Goal: Task Accomplishment & Management: Manage account settings

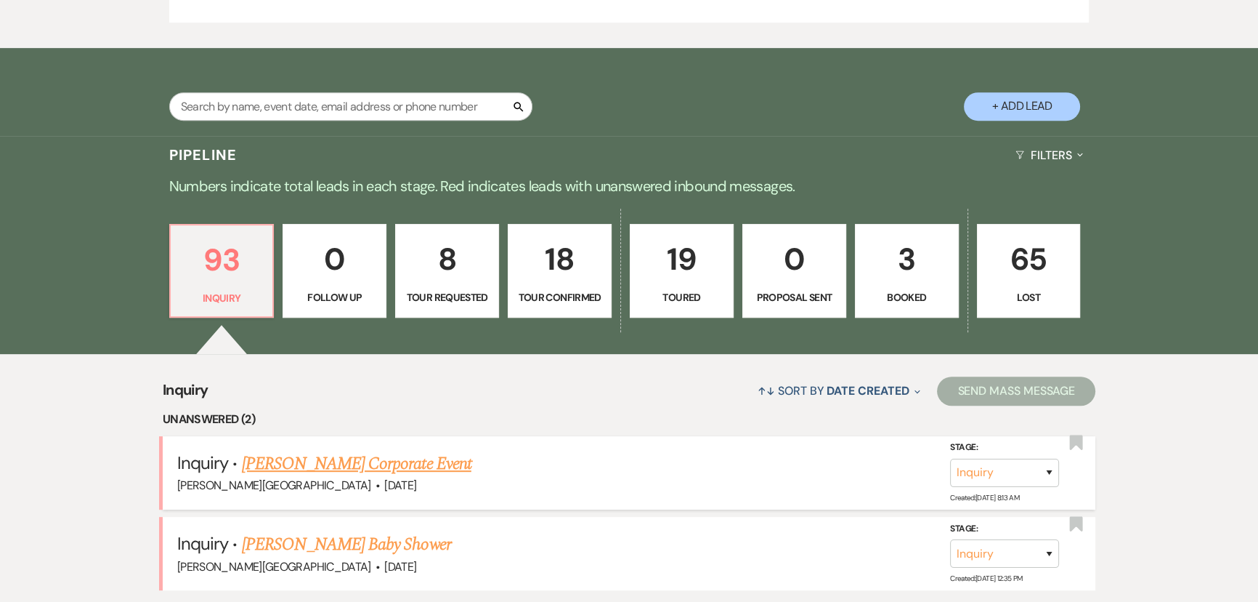
click at [403, 465] on link "[PERSON_NAME] Corporate Event" at bounding box center [357, 463] width 230 height 26
select select "5"
select select "9"
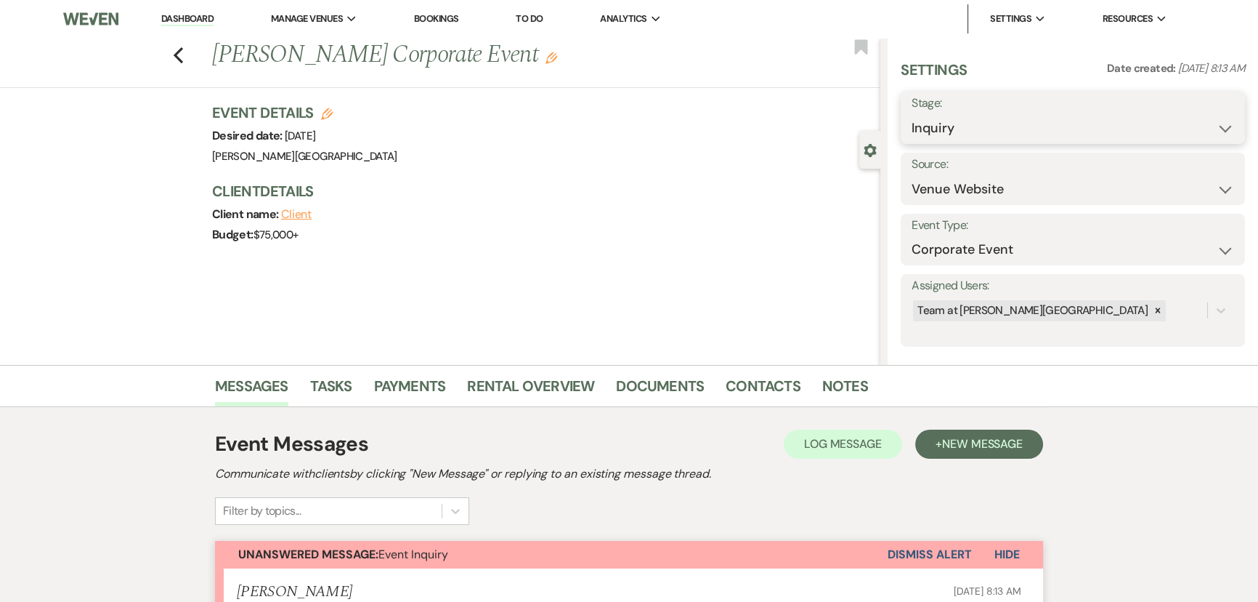
click at [931, 133] on select "Inquiry Follow Up Tour Requested Tour Confirmed Toured Proposal Sent Booked Lost" at bounding box center [1073, 128] width 323 height 28
select select "8"
click at [912, 114] on select "Inquiry Follow Up Tour Requested Tour Confirmed Toured Proposal Sent Booked Lost" at bounding box center [1073, 128] width 323 height 28
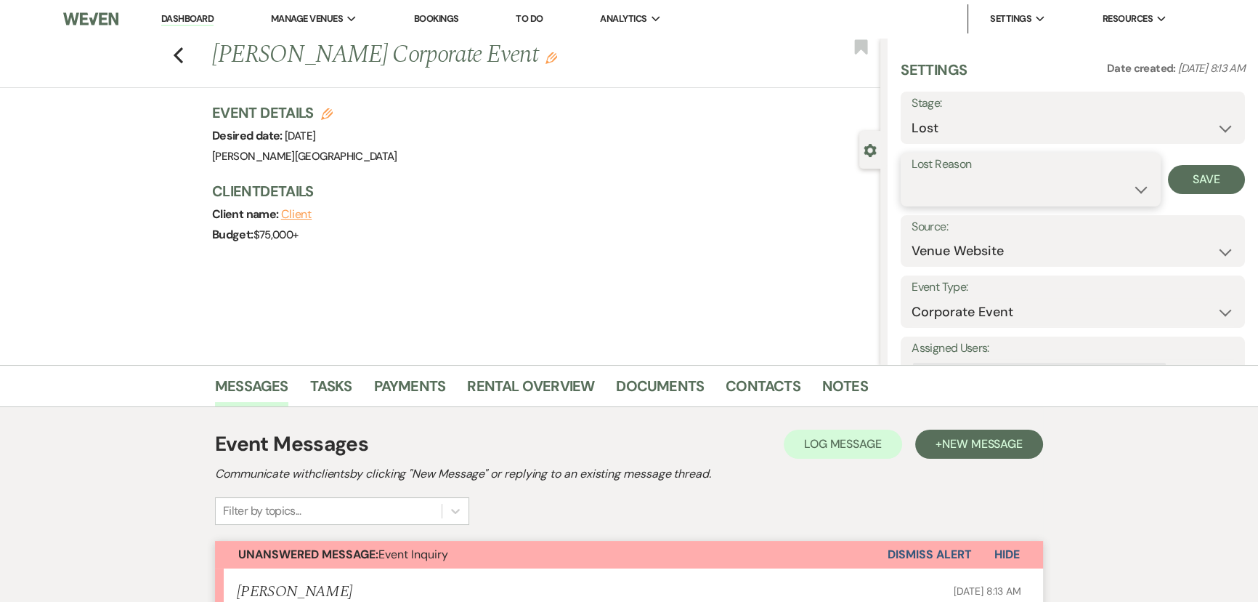
click at [937, 186] on select "Booked Elsewhere Budget Date Unavailable No Response Not a Good Match Capacity …" at bounding box center [1031, 189] width 238 height 28
select select "9"
click at [912, 175] on select "Booked Elsewhere Budget Date Unavailable No Response Not a Good Match Capacity …" at bounding box center [1031, 189] width 238 height 28
click at [1207, 177] on button "Save" at bounding box center [1206, 179] width 77 height 29
click at [184, 56] on icon "Previous" at bounding box center [178, 55] width 11 height 17
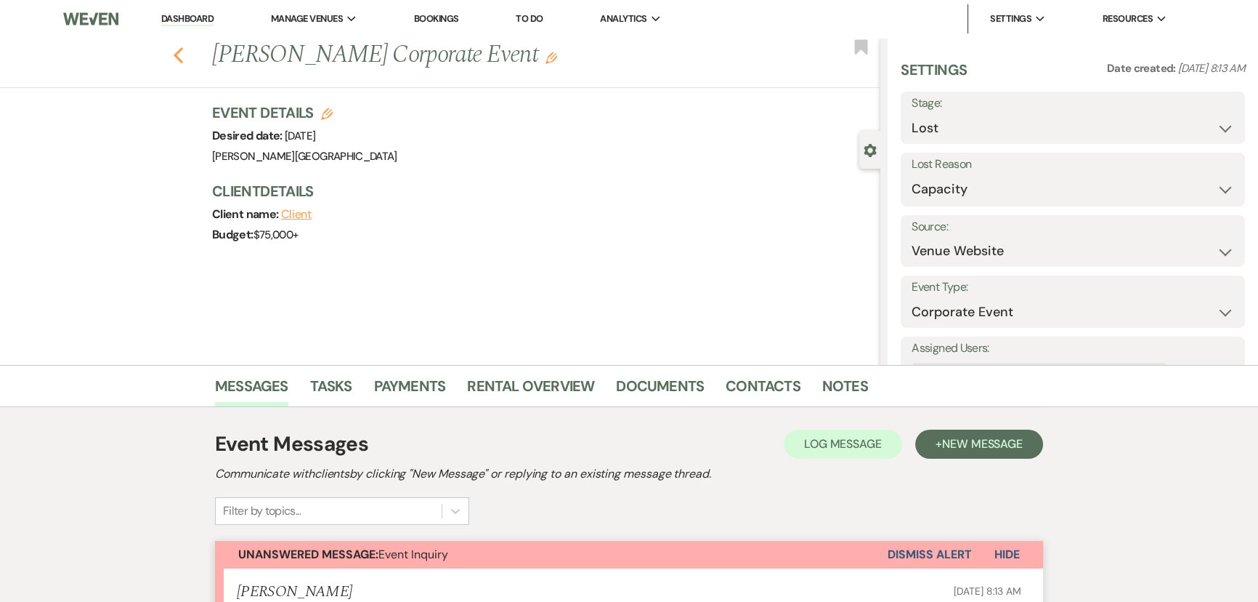
select select "8"
select select "9"
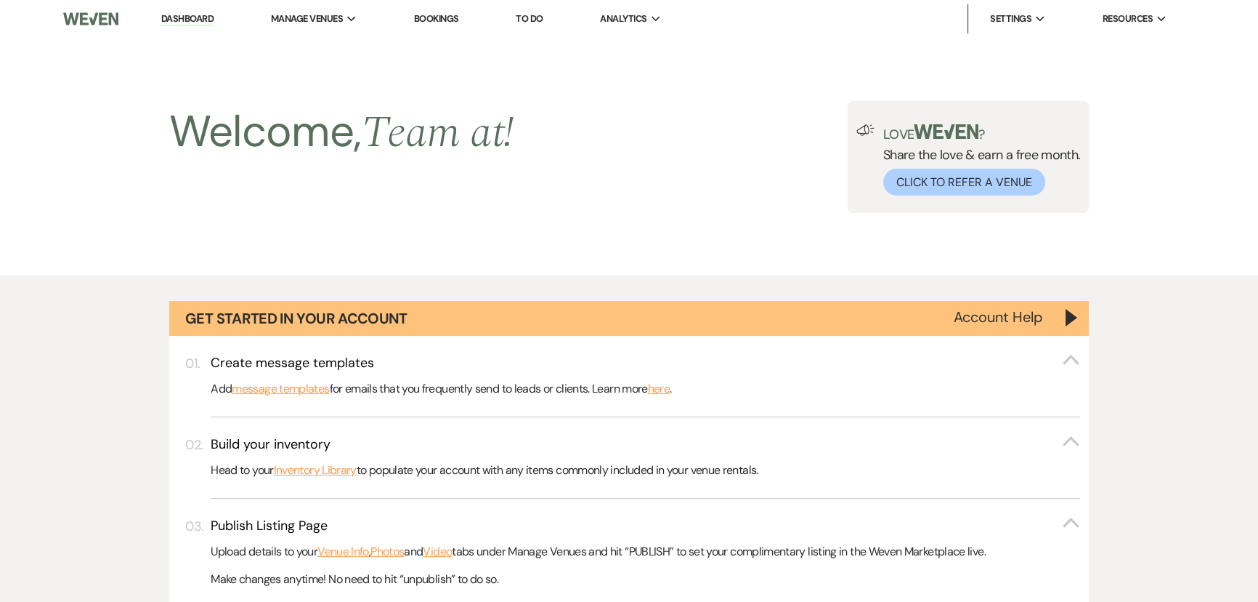
scroll to position [792, 0]
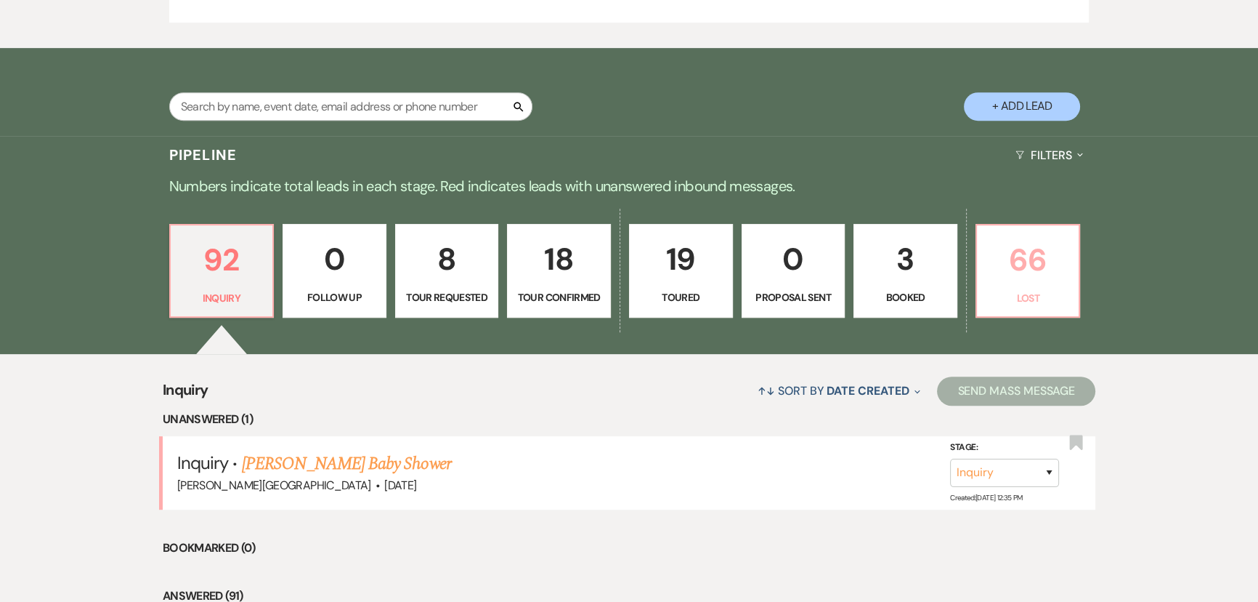
click at [1046, 272] on p "66" at bounding box center [1028, 259] width 85 height 49
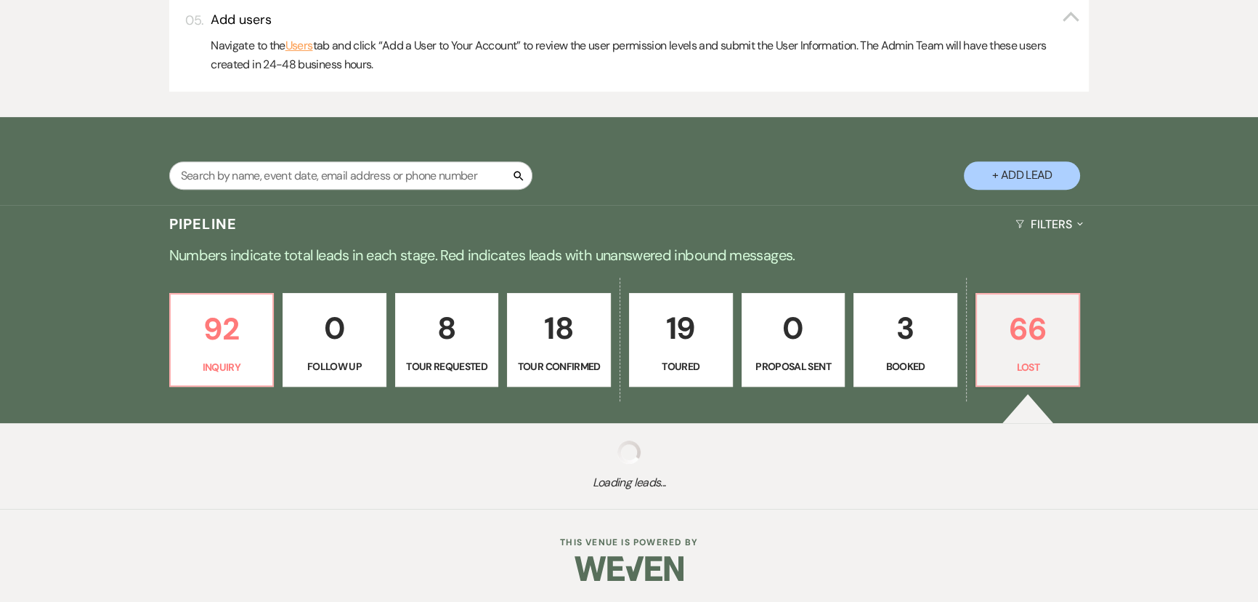
select select "8"
select select "9"
select select "8"
select select "11"
select select "8"
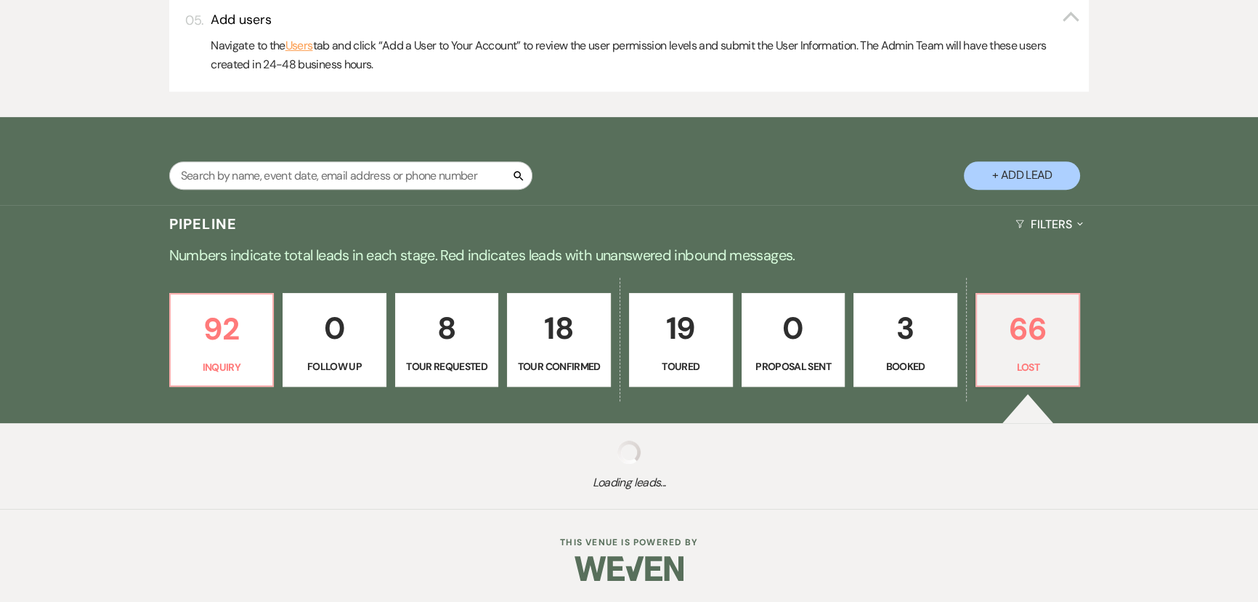
select select "6"
select select "8"
select select "7"
select select "8"
select select "7"
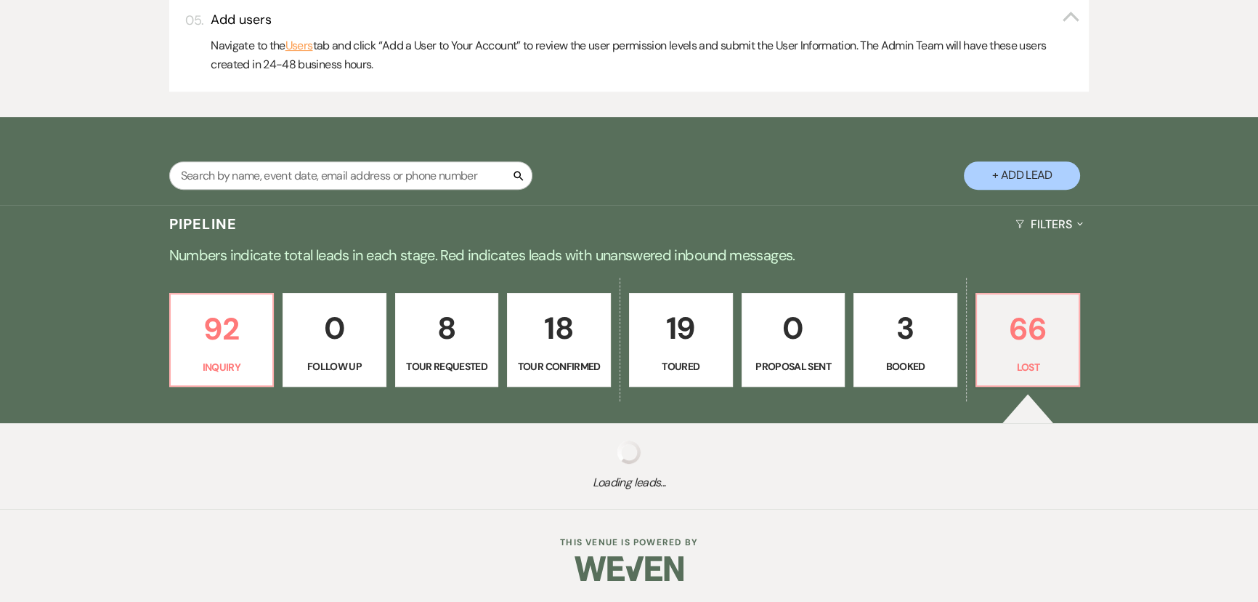
select select "8"
select select "6"
select select "8"
select select "6"
select select "8"
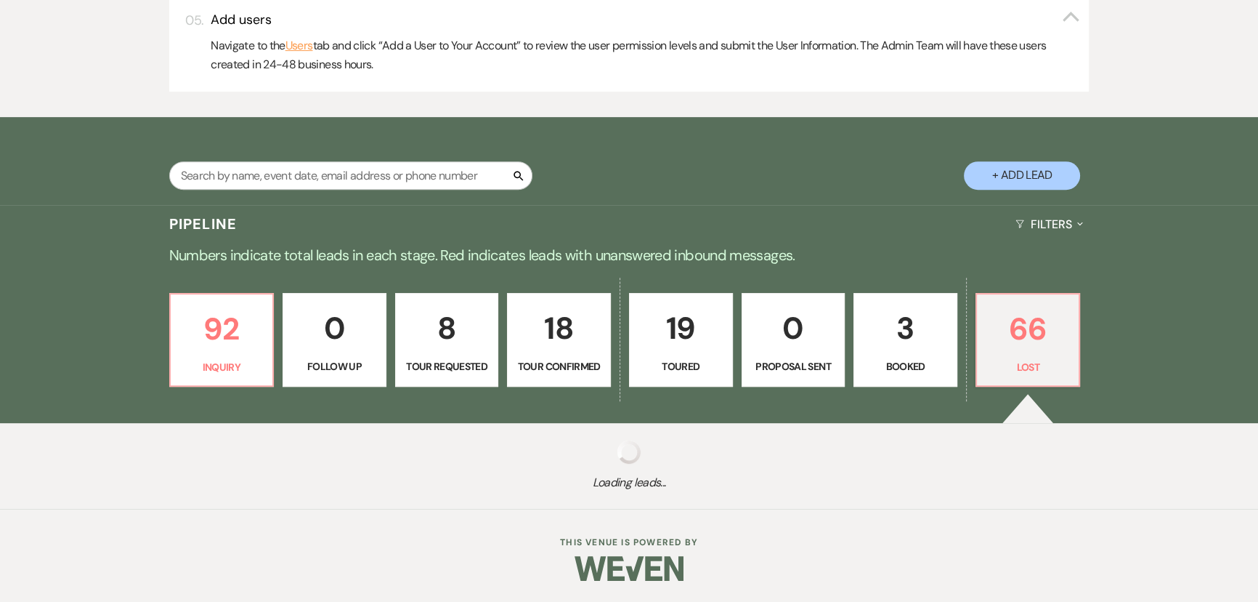
select select "5"
select select "8"
select select "5"
select select "8"
select select "6"
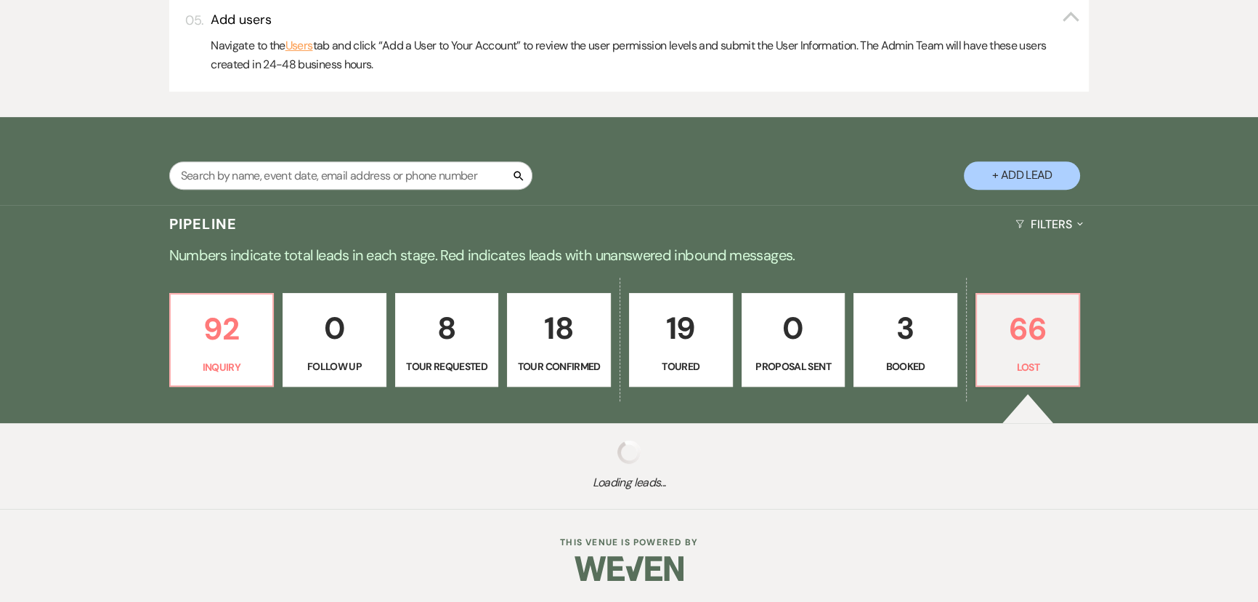
select select "8"
select select "5"
select select "8"
select select "6"
select select "8"
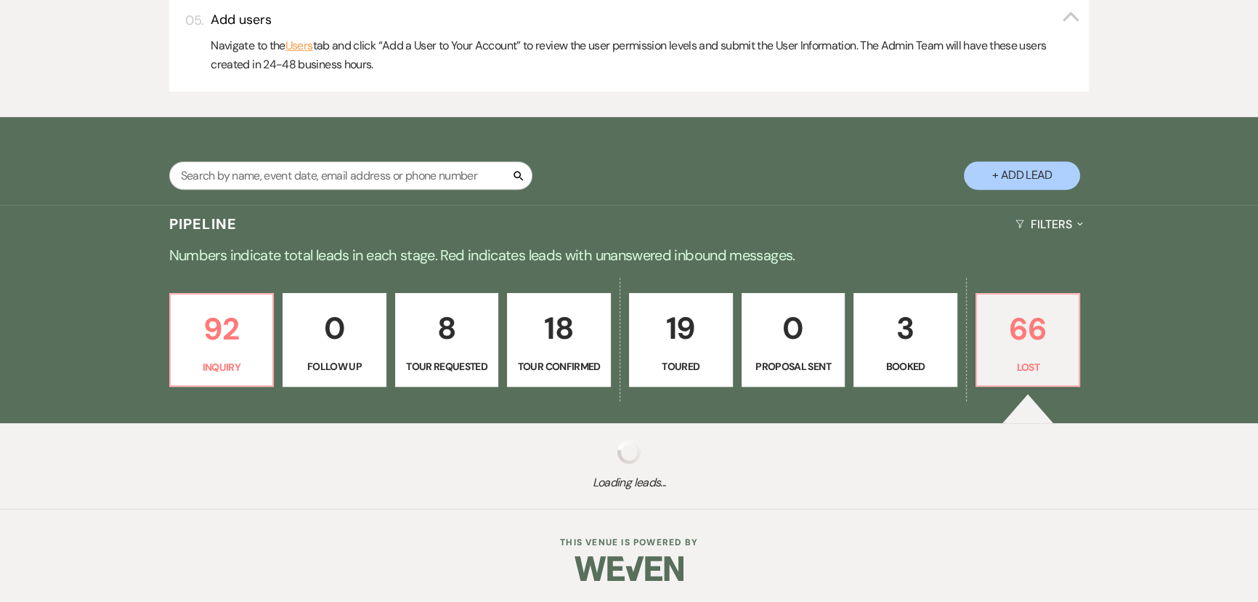
select select "6"
select select "8"
select select "7"
select select "8"
select select "6"
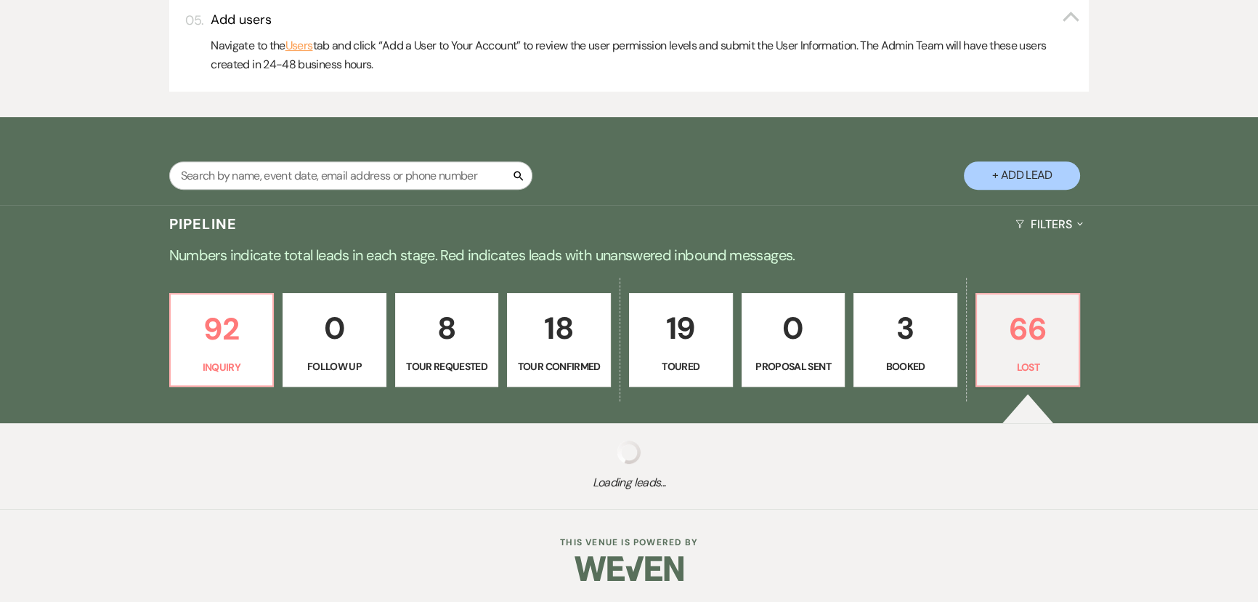
select select "8"
select select "6"
select select "8"
select select "6"
select select "8"
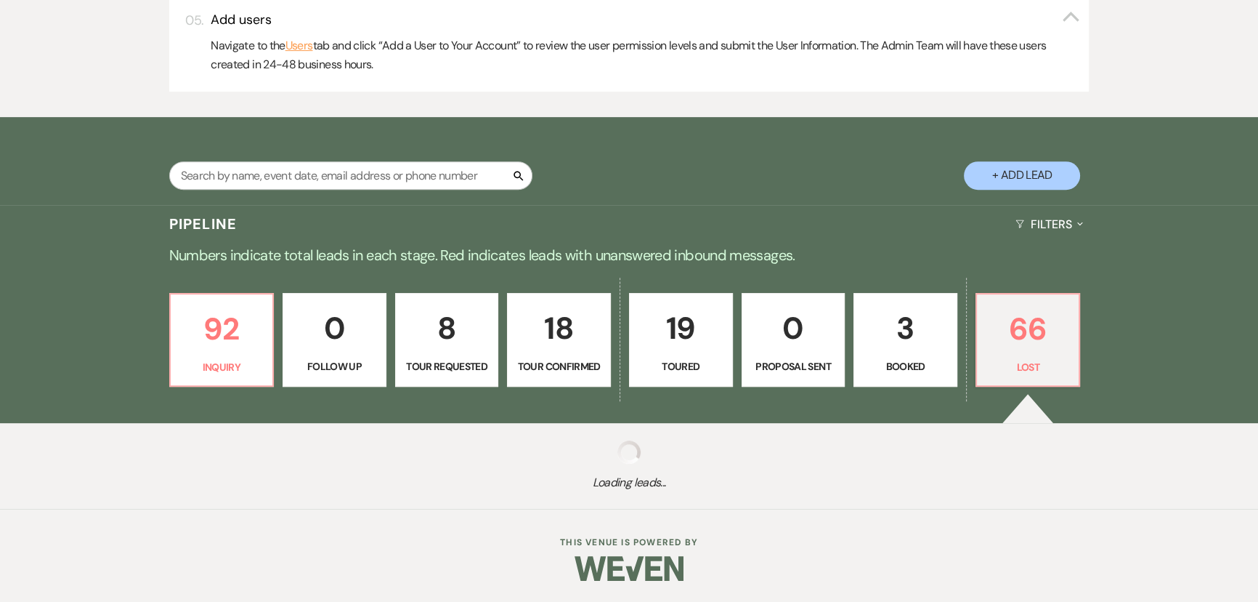
select select "6"
select select "8"
select select "6"
select select "8"
select select "5"
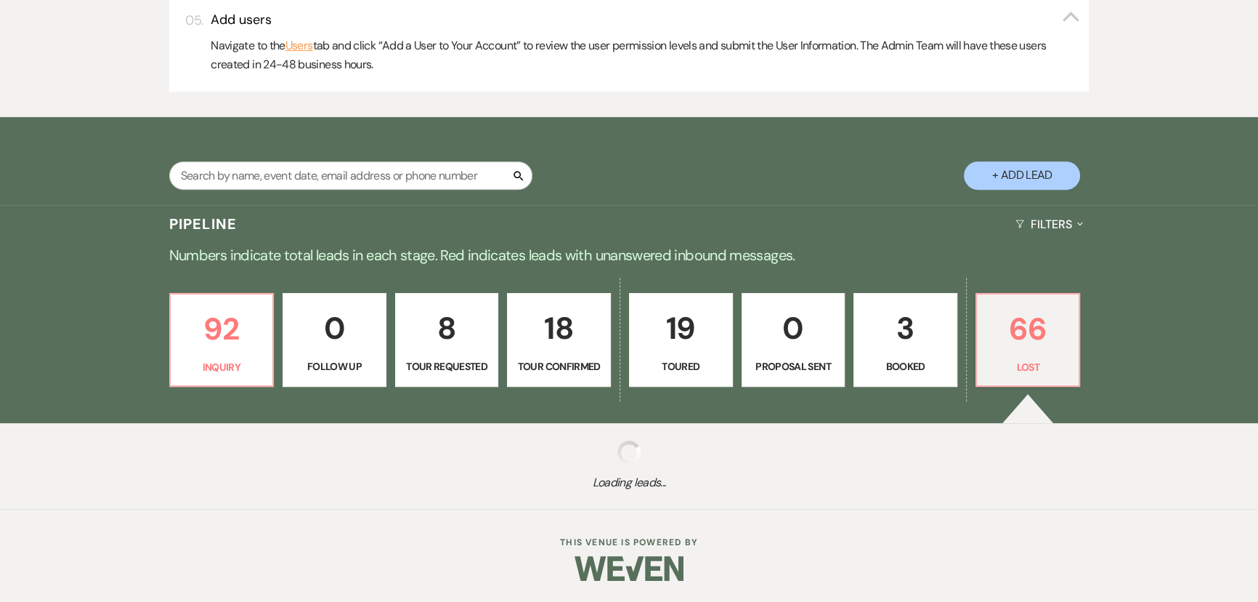
select select "8"
select select "10"
select select "8"
select select "5"
select select "8"
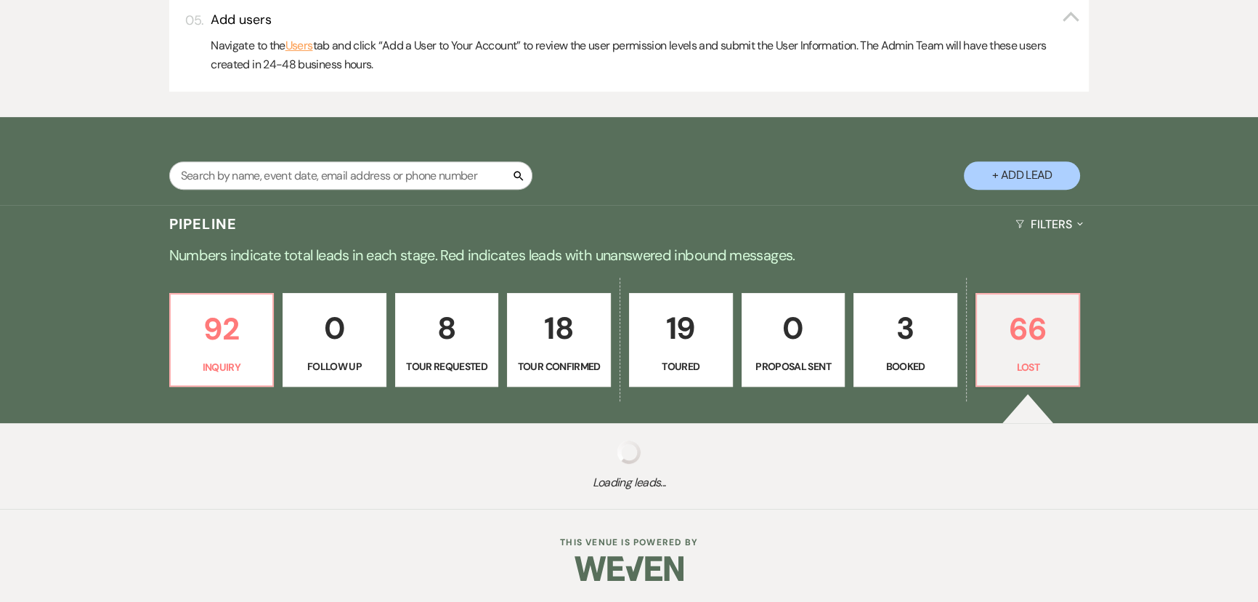
select select "6"
select select "8"
select select "6"
select select "8"
select select "6"
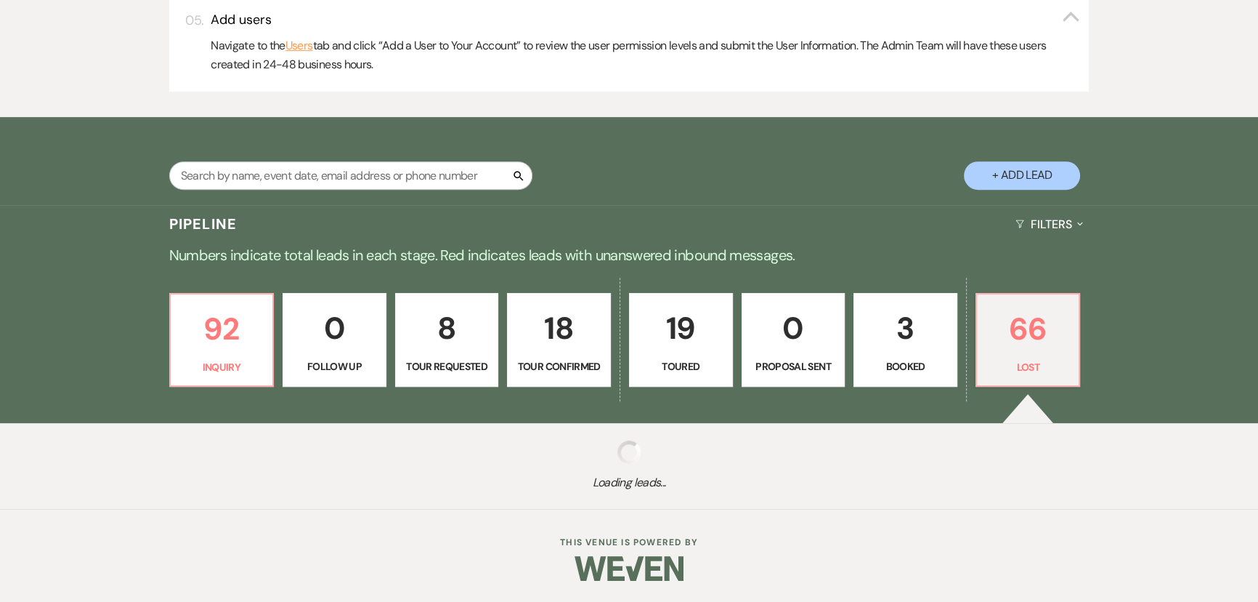
select select "8"
select select "5"
select select "8"
select select "6"
select select "8"
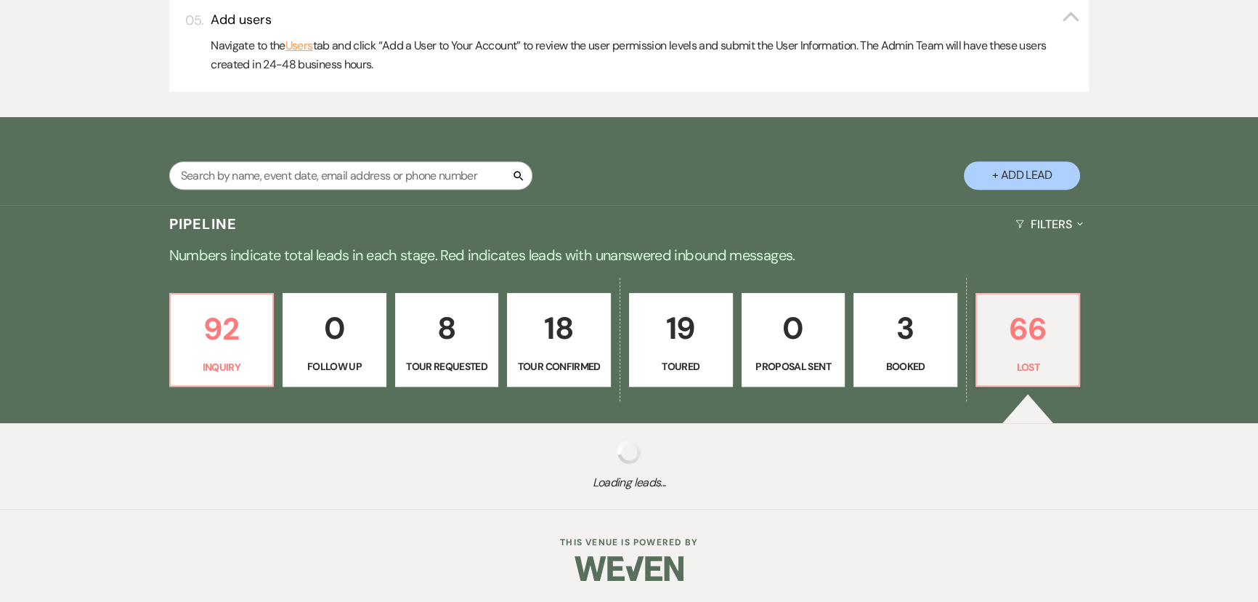
select select "7"
select select "8"
select select "6"
select select "8"
select select "7"
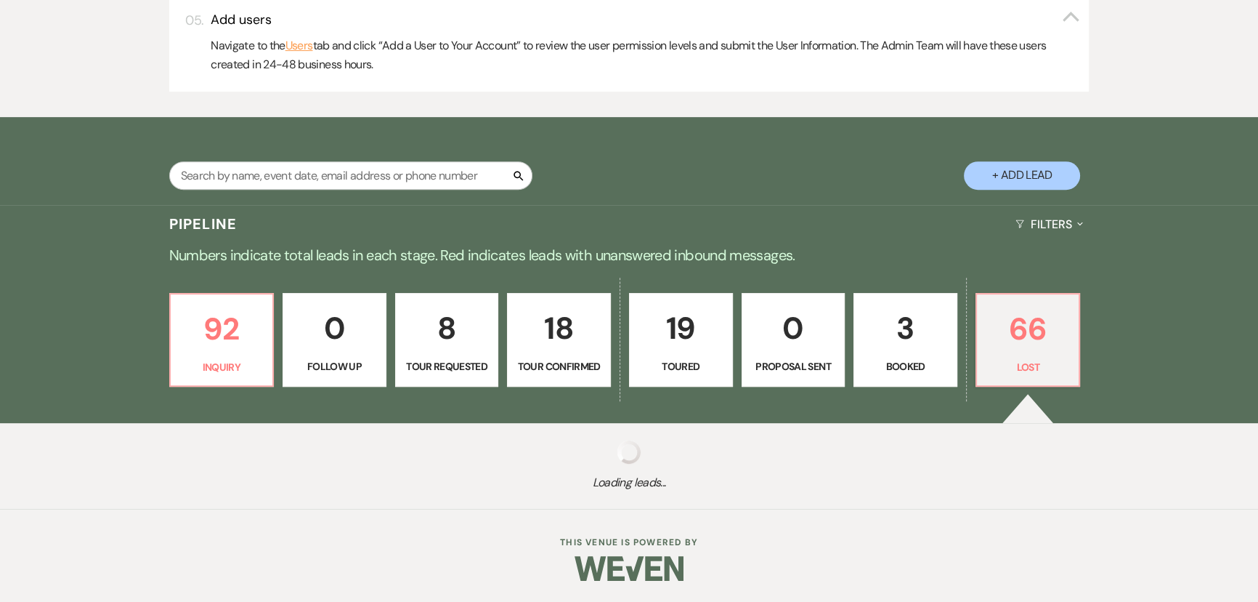
select select "8"
select select "6"
select select "8"
select select "7"
select select "8"
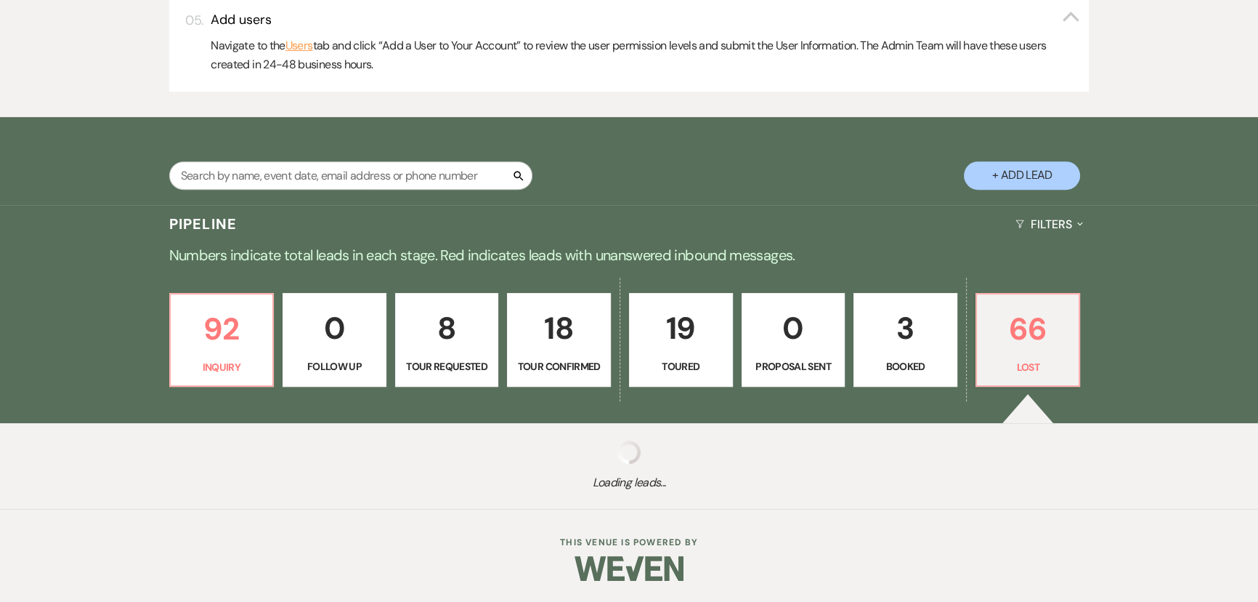
select select "8"
select select "5"
select select "8"
select select "11"
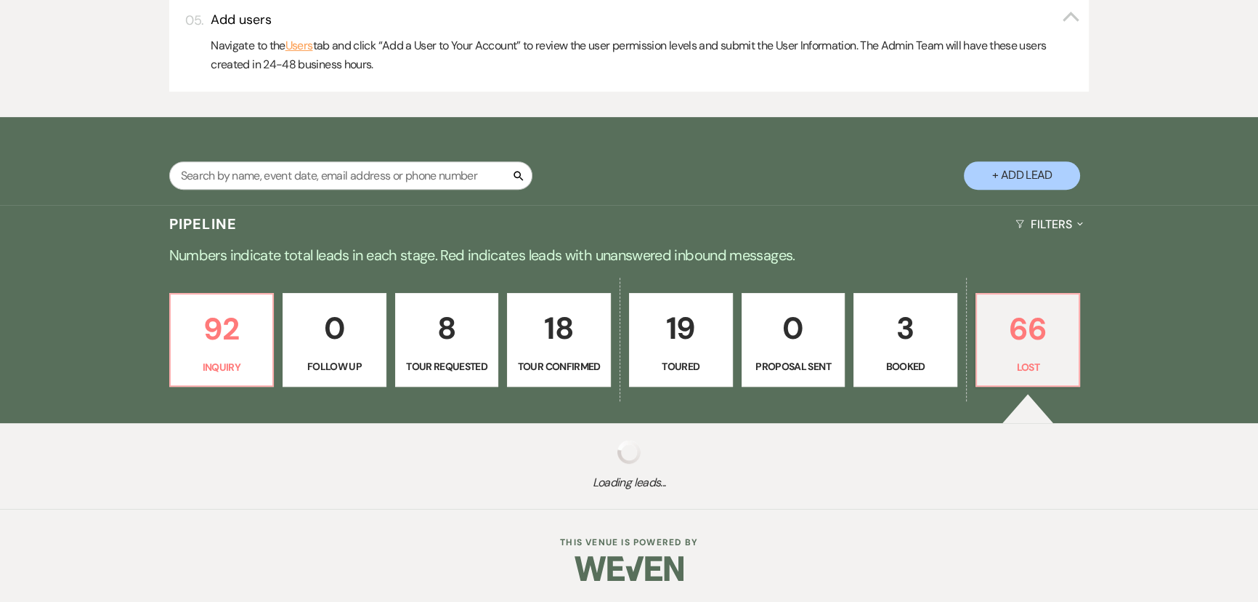
select select "8"
select select "5"
select select "8"
select select "5"
select select "8"
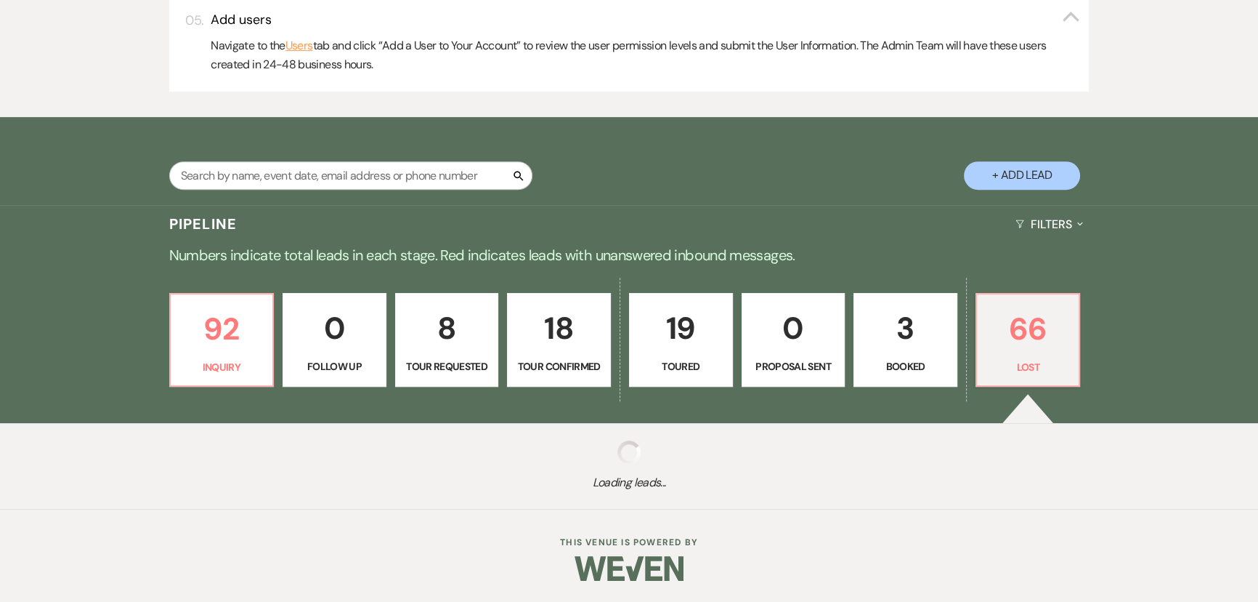
select select "6"
select select "8"
select select "6"
select select "8"
select select "5"
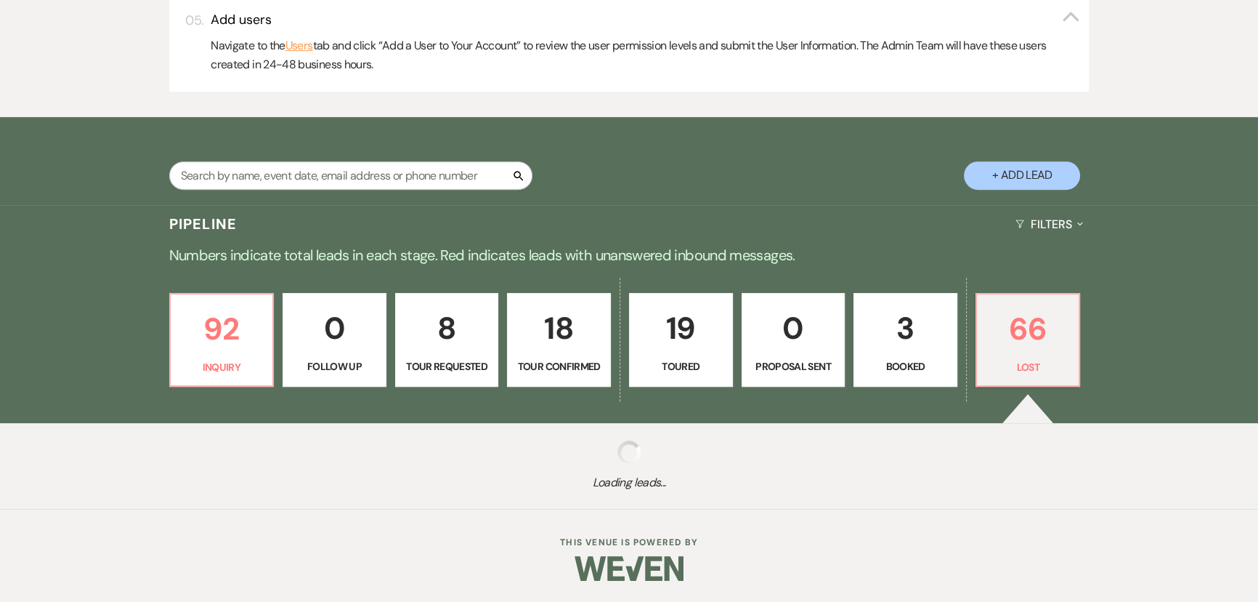
select select "8"
select select "6"
select select "8"
select select "5"
select select "8"
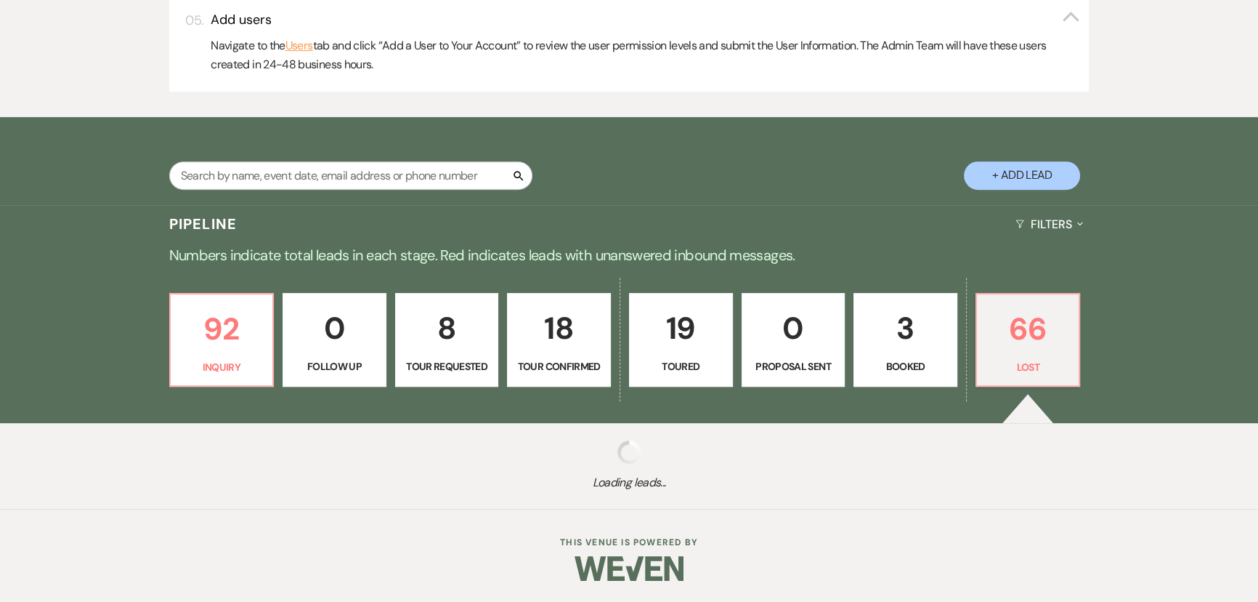
select select "6"
select select "8"
select select "5"
select select "8"
select select "5"
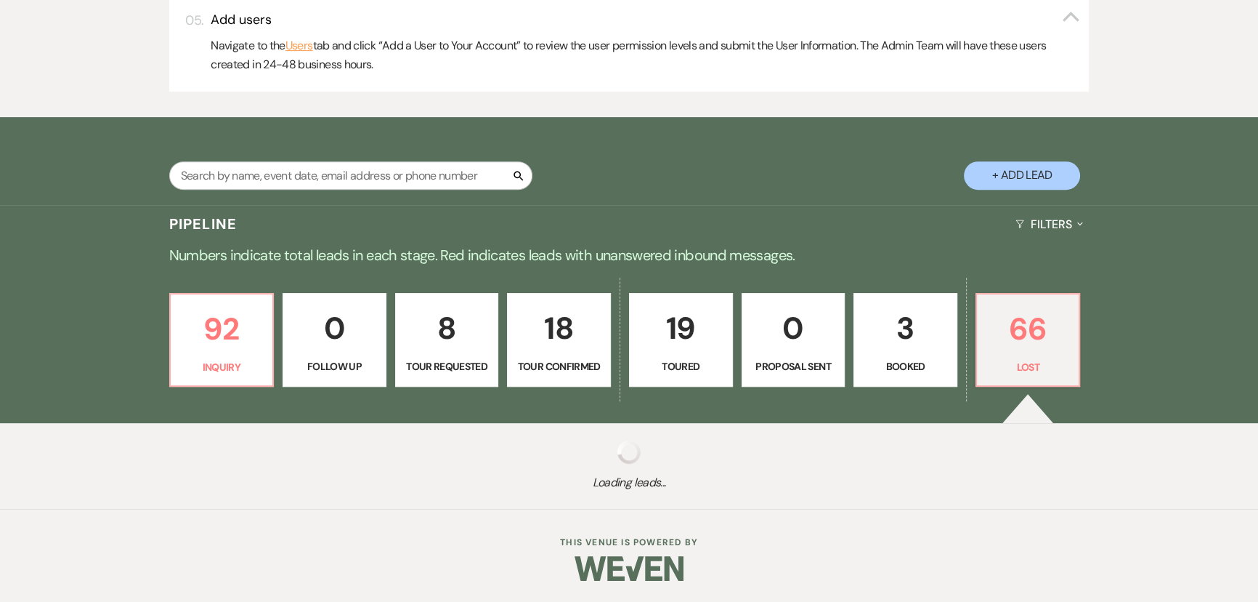
select select "8"
select select "5"
select select "8"
select select "10"
select select "8"
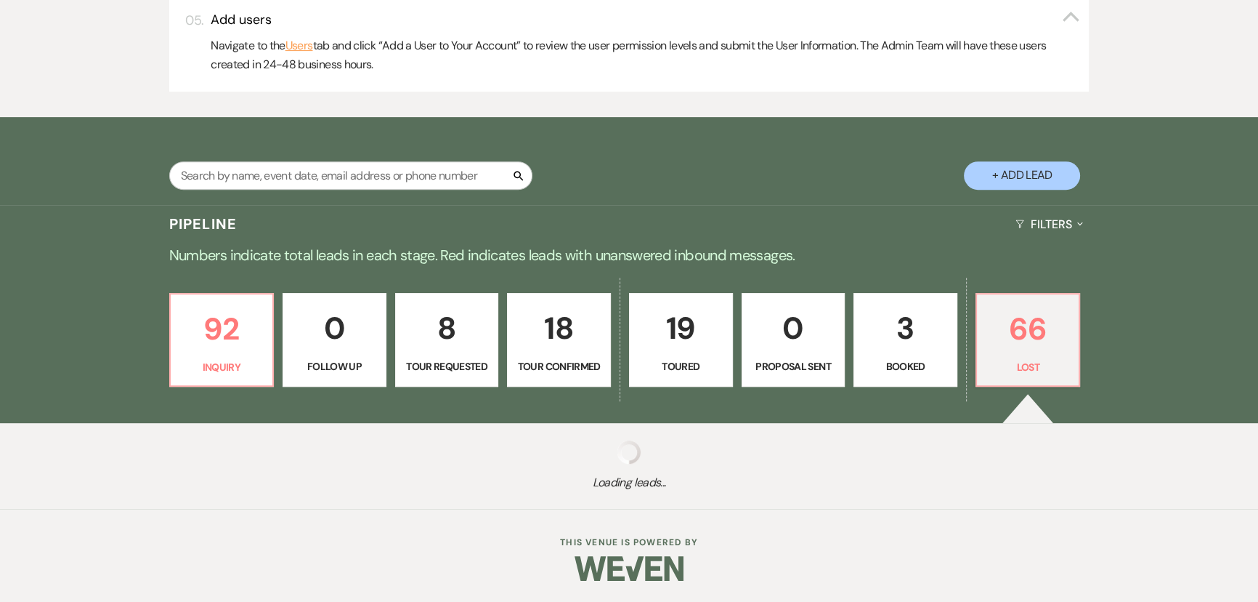
select select "7"
select select "8"
select select "1"
select select "8"
select select "1"
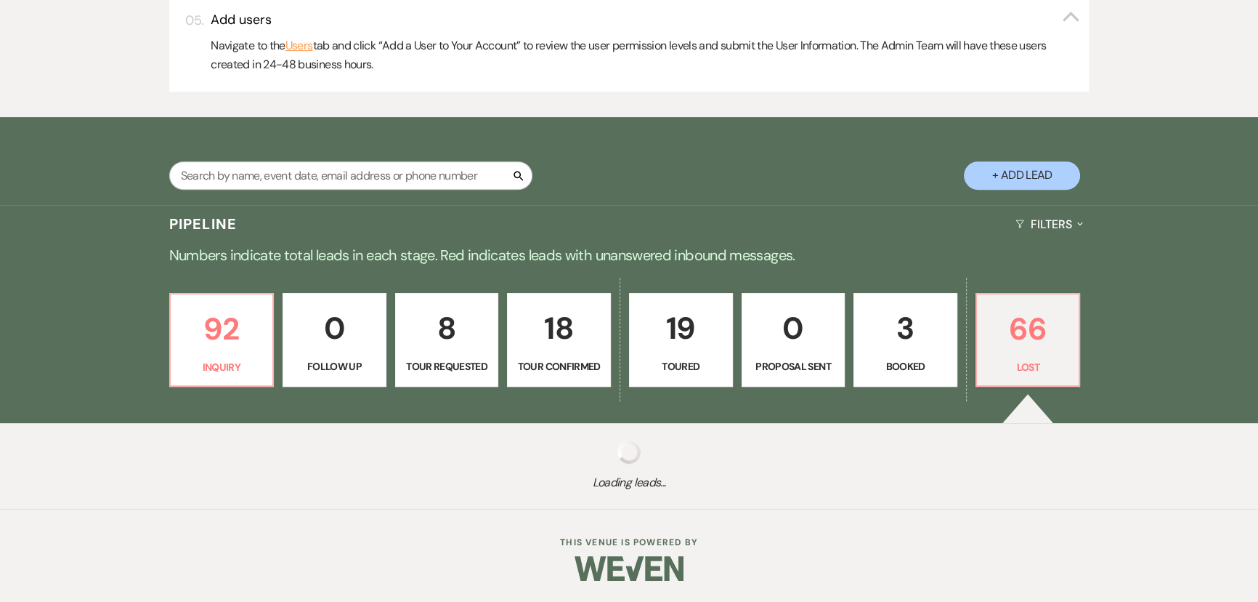
select select "8"
select select "1"
select select "8"
select select "1"
select select "8"
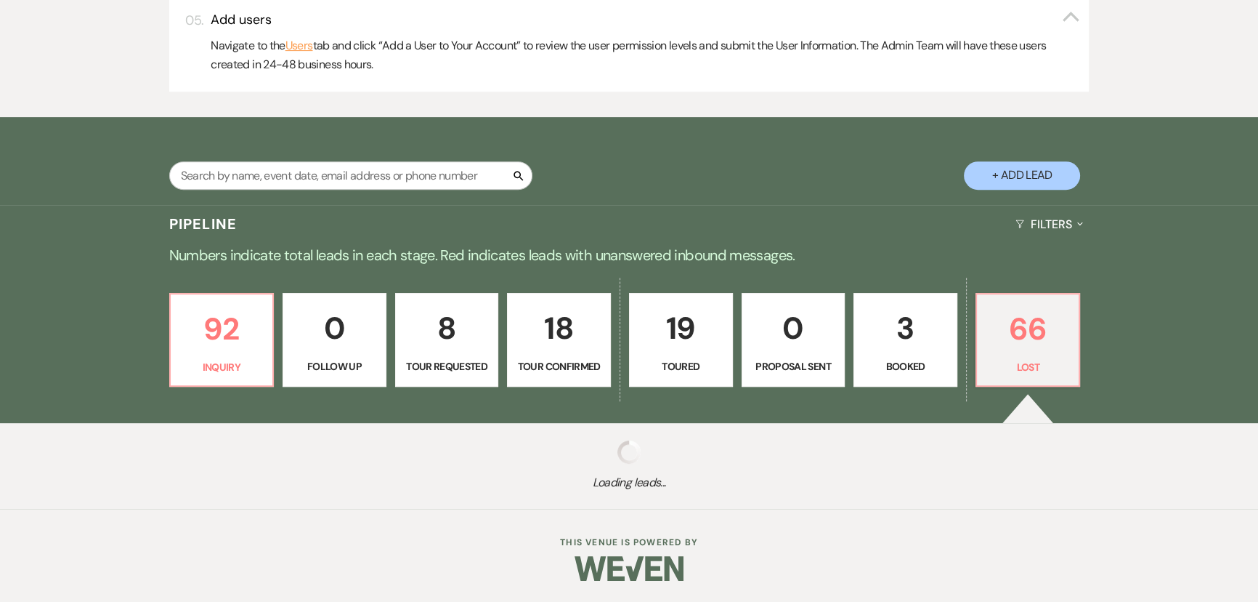
select select "10"
select select "8"
select select "1"
select select "8"
select select "1"
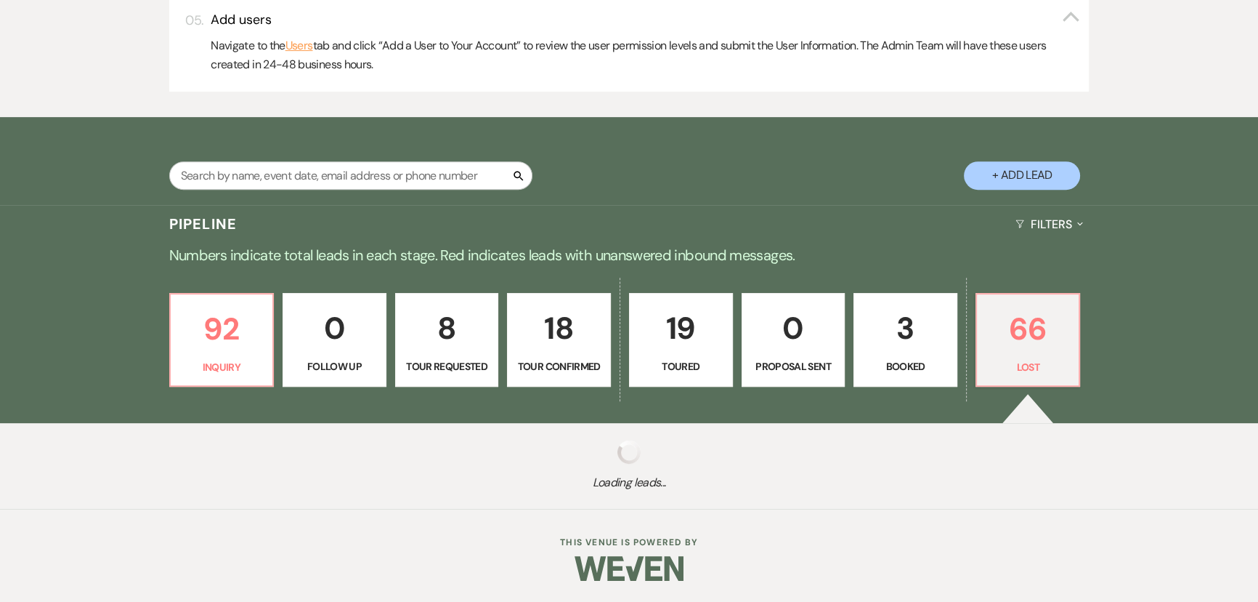
select select "8"
select select "1"
select select "8"
select select "5"
select select "8"
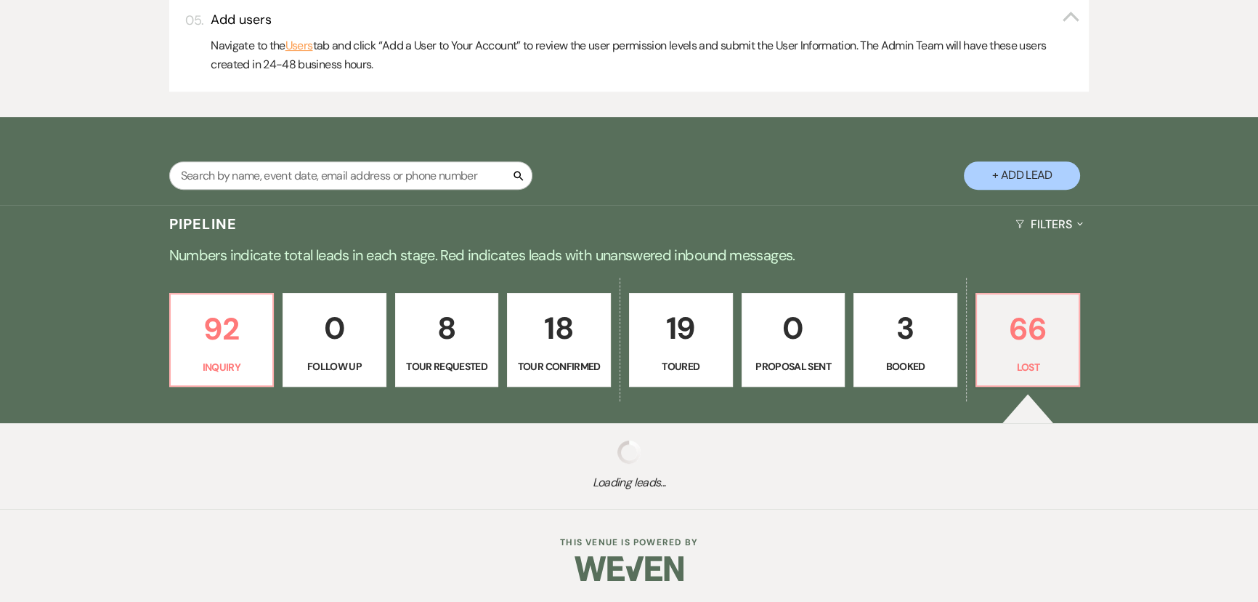
select select "7"
select select "8"
select select "7"
select select "8"
select select "5"
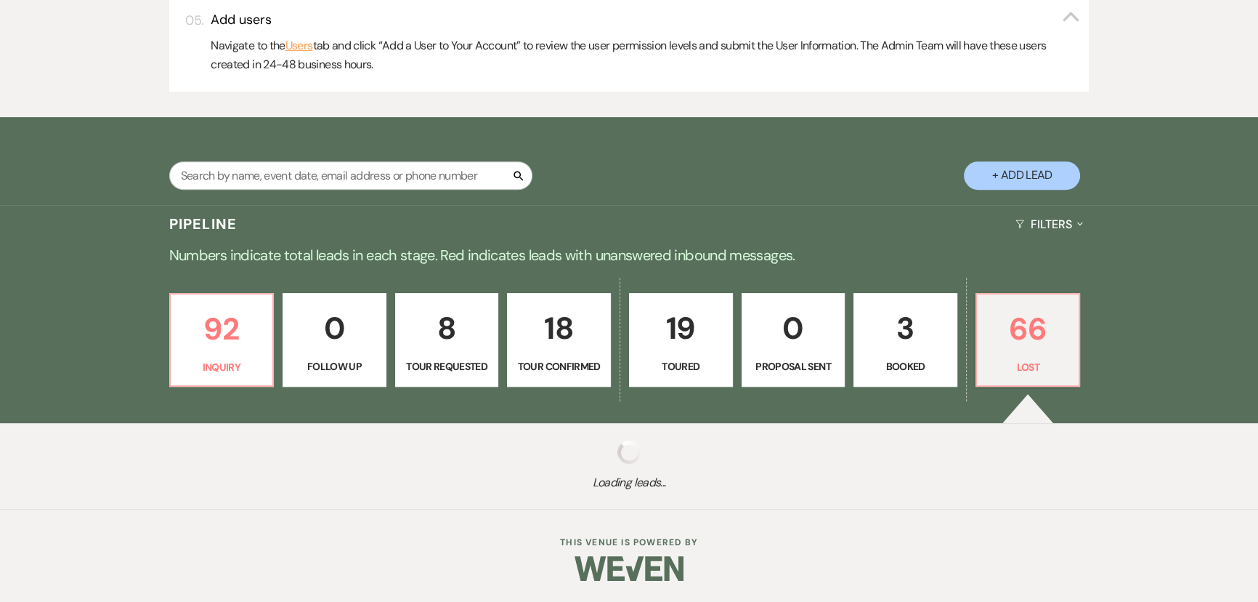
select select "8"
select select "6"
select select "8"
select select "5"
select select "8"
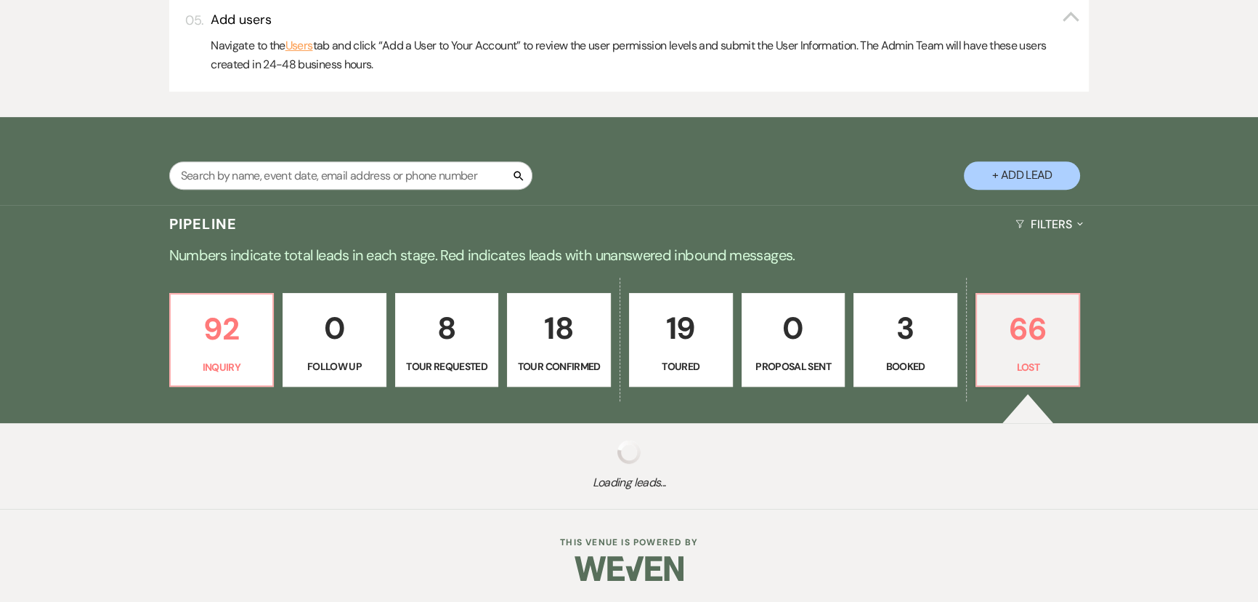
select select "5"
select select "8"
select select "1"
select select "8"
select select "5"
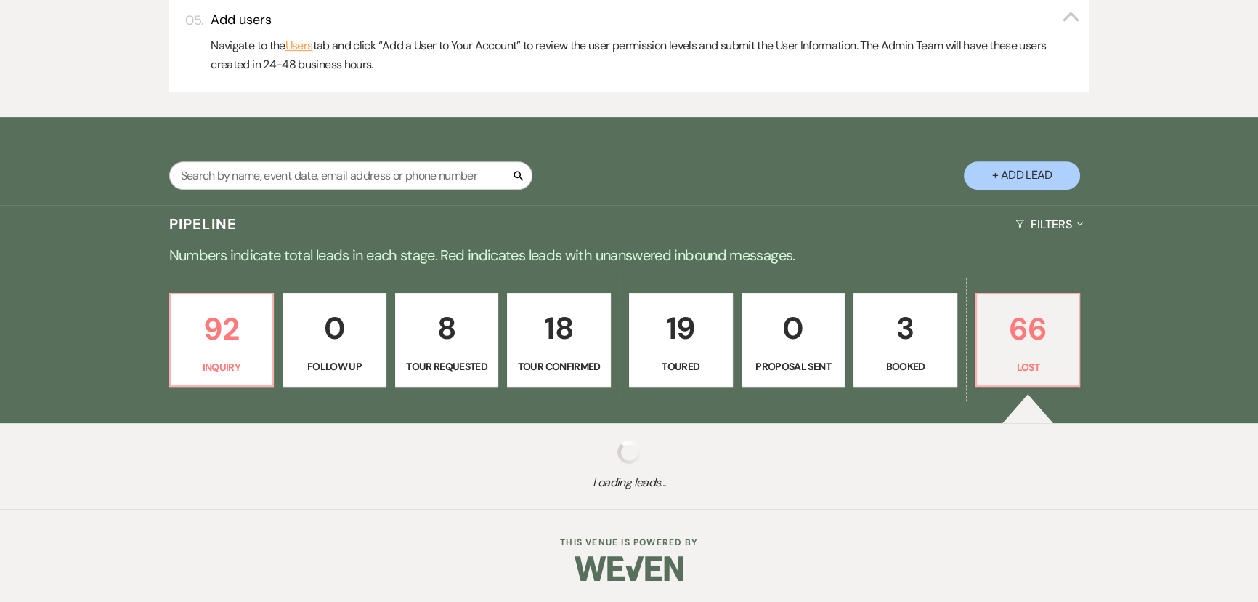
select select "8"
select select "6"
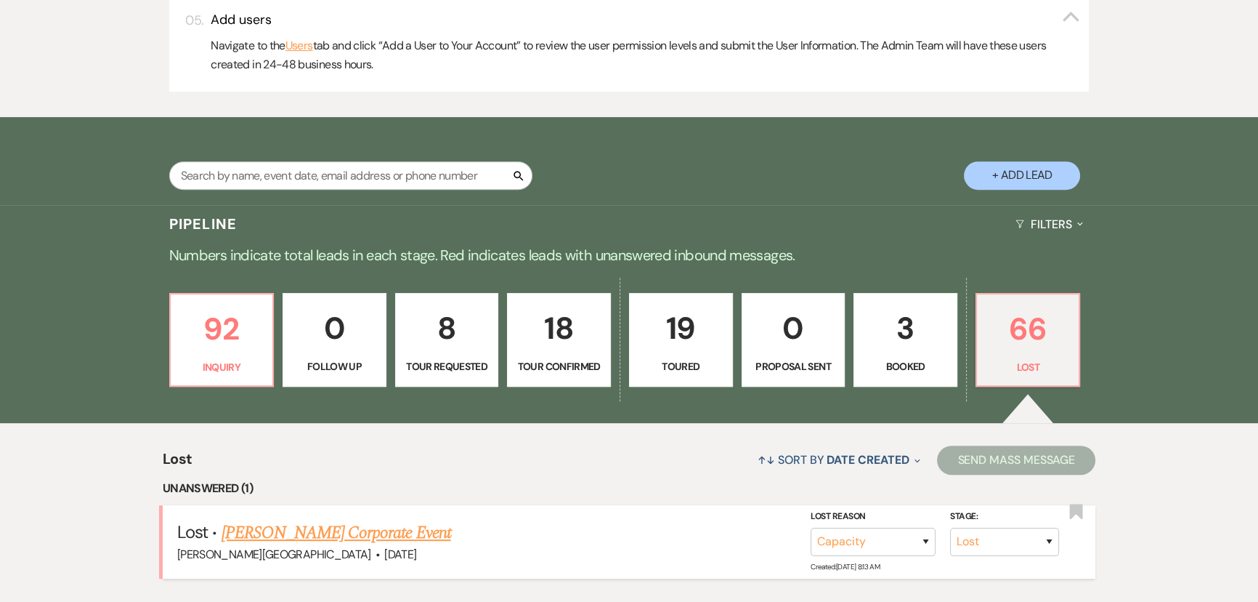
scroll to position [792, 0]
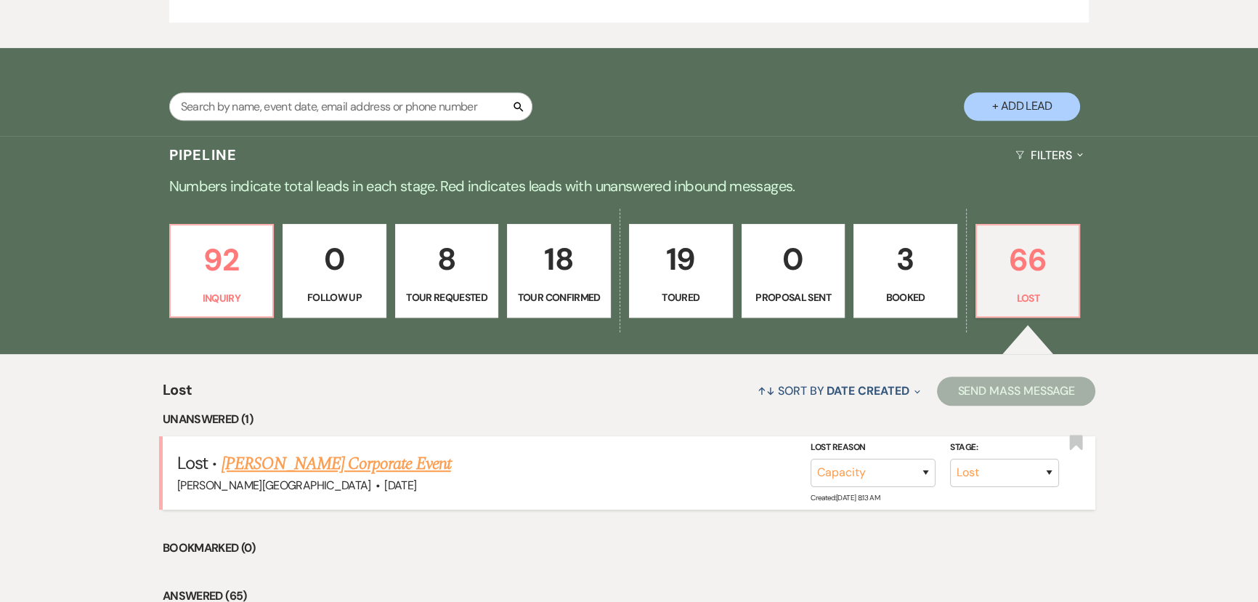
click at [404, 464] on link "[PERSON_NAME] Corporate Event" at bounding box center [336, 463] width 230 height 26
select select "8"
select select "9"
select select "5"
select select "9"
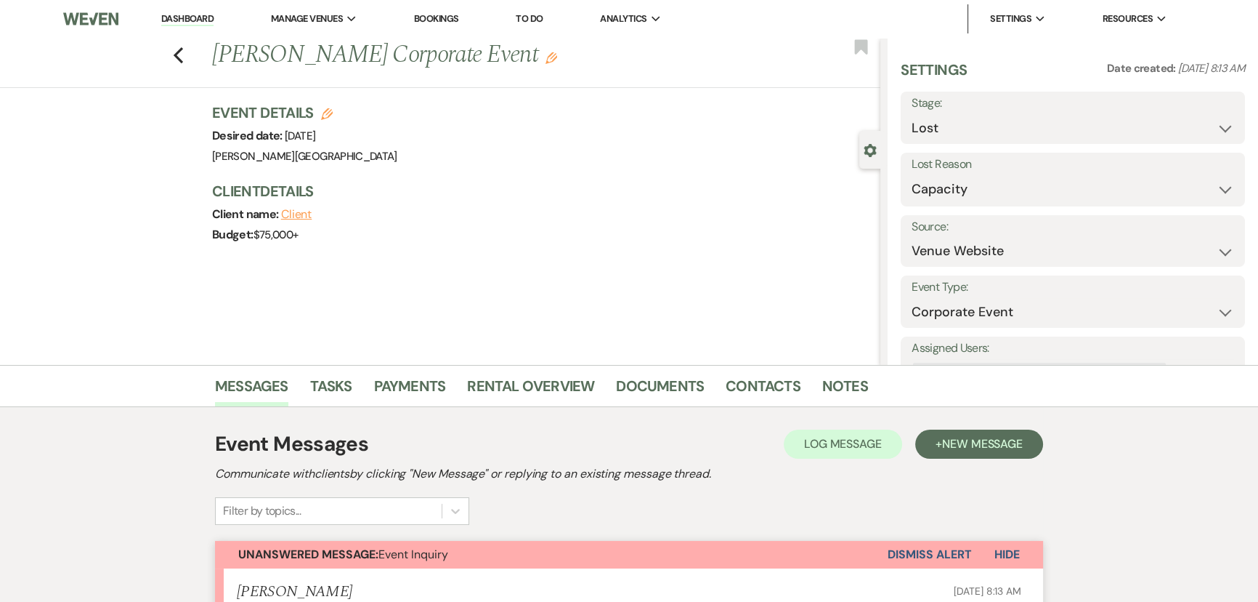
click at [929, 548] on button "Dismiss Alert" at bounding box center [930, 555] width 84 height 28
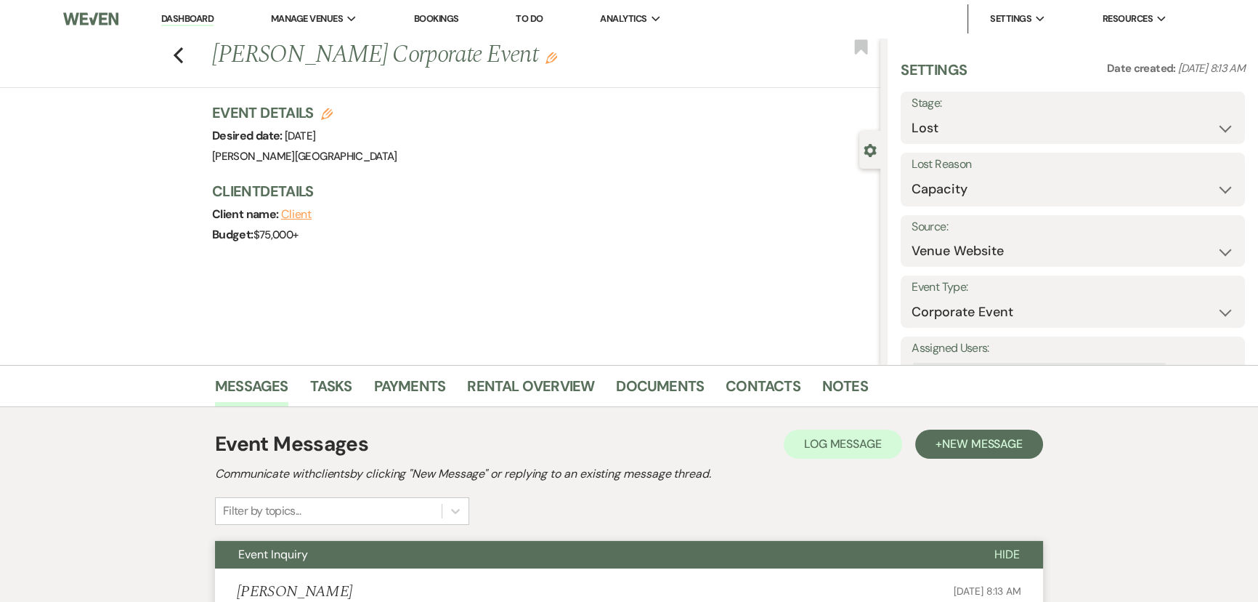
click at [182, 16] on link "Dashboard" at bounding box center [187, 19] width 52 height 14
